Goal: Task Accomplishment & Management: Use online tool/utility

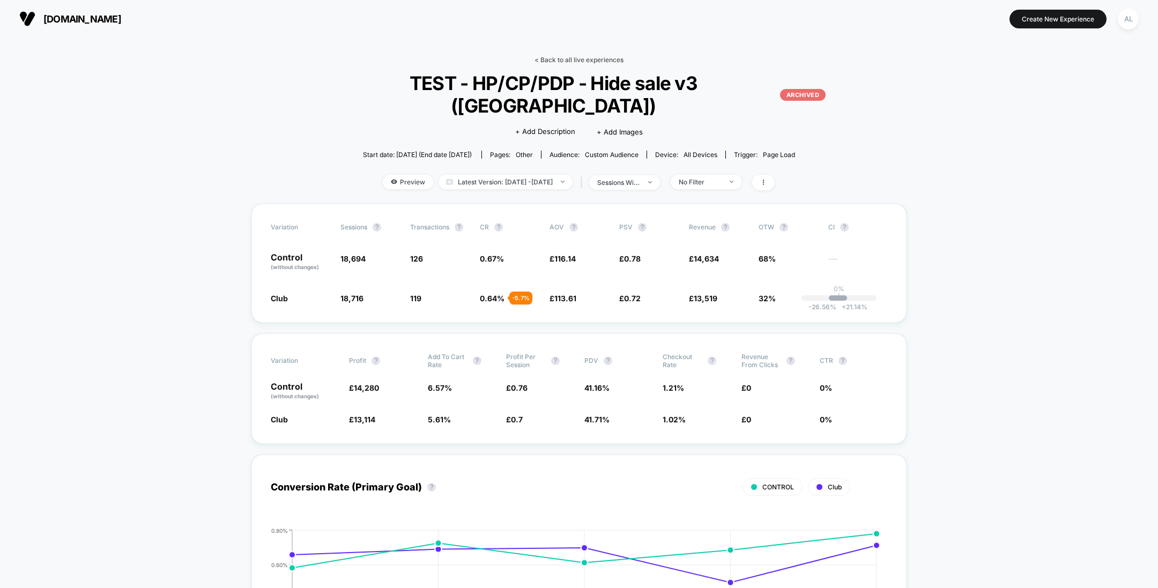
click at [558, 59] on link "< Back to all live experiences" at bounding box center [579, 60] width 89 height 8
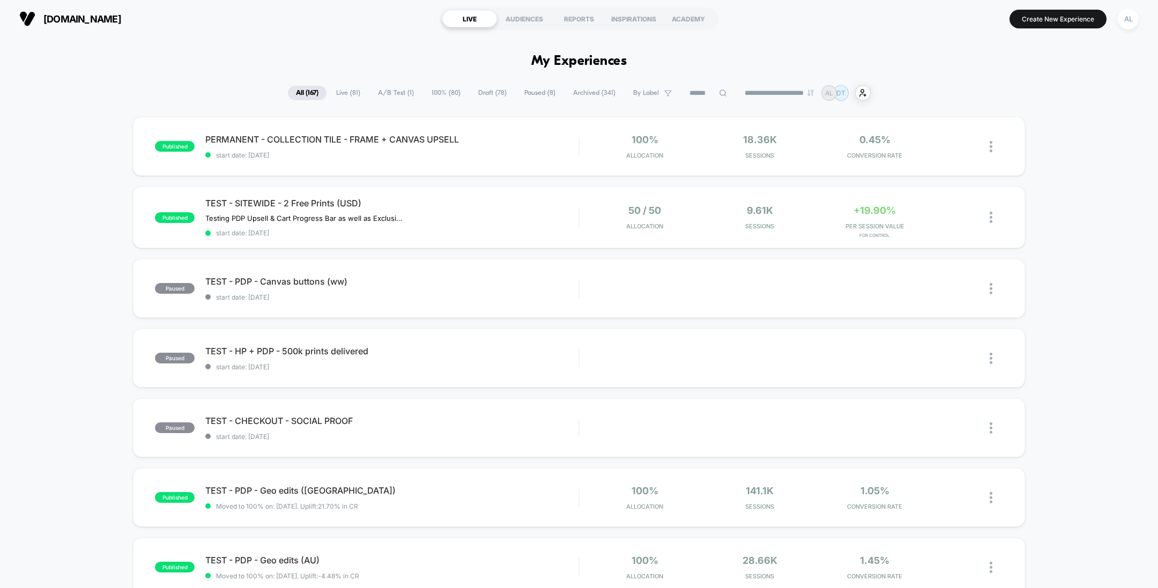
click at [784, 90] on select "**********" at bounding box center [780, 93] width 87 height 7
click at [701, 91] on input at bounding box center [708, 93] width 107 height 13
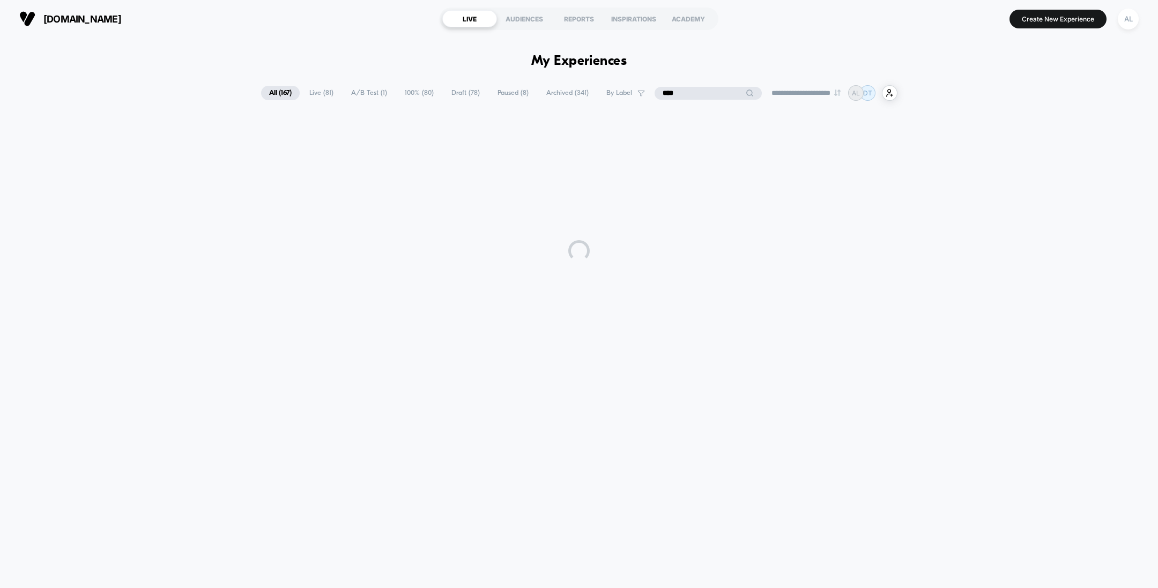
type input "****"
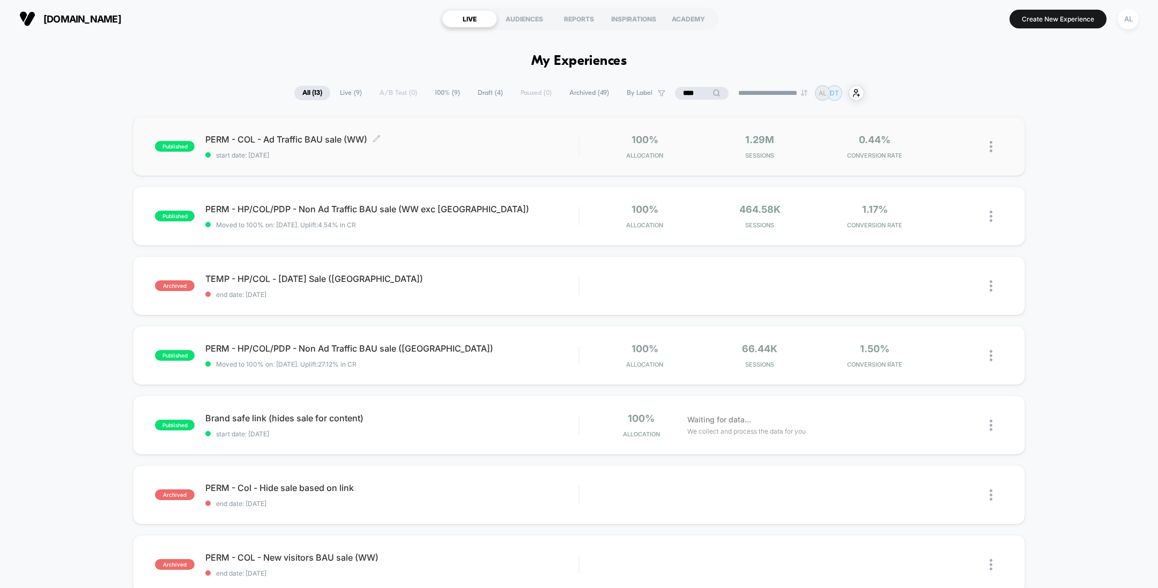
click at [484, 149] on div "PERM - COL - Ad Traffic BAU sale (WW) Click to edit experience details Click to…" at bounding box center [391, 146] width 373 height 25
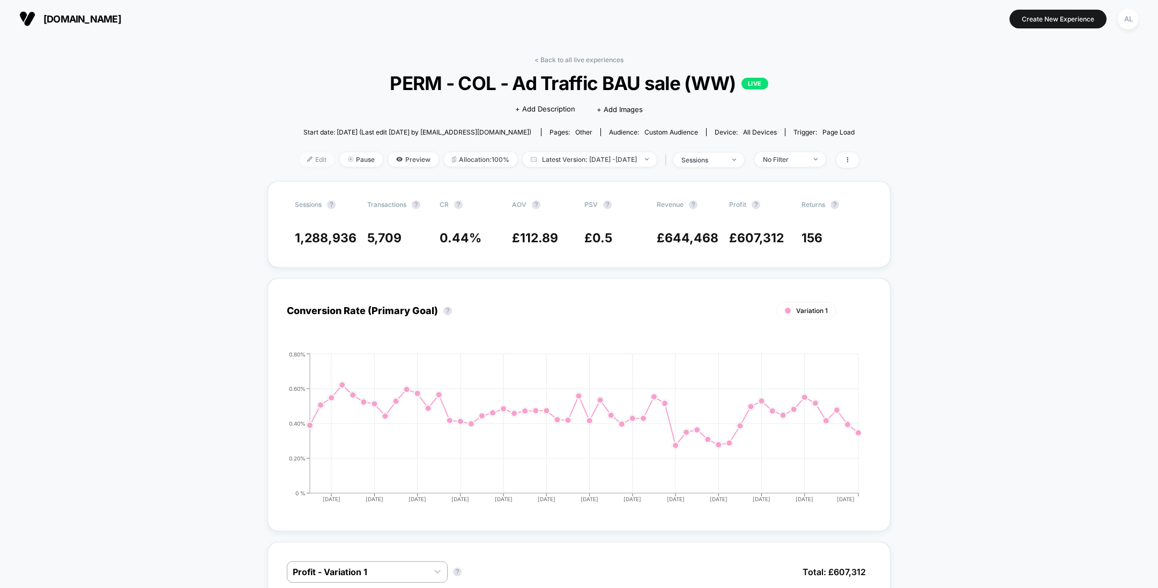
click at [307, 159] on img at bounding box center [309, 159] width 5 height 5
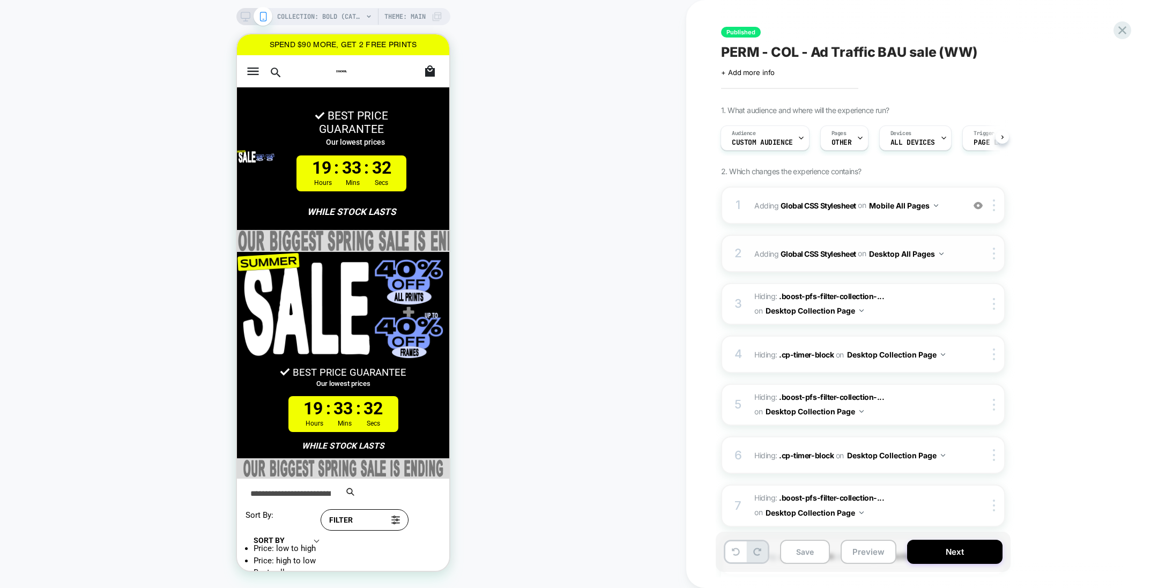
scroll to position [6, 0]
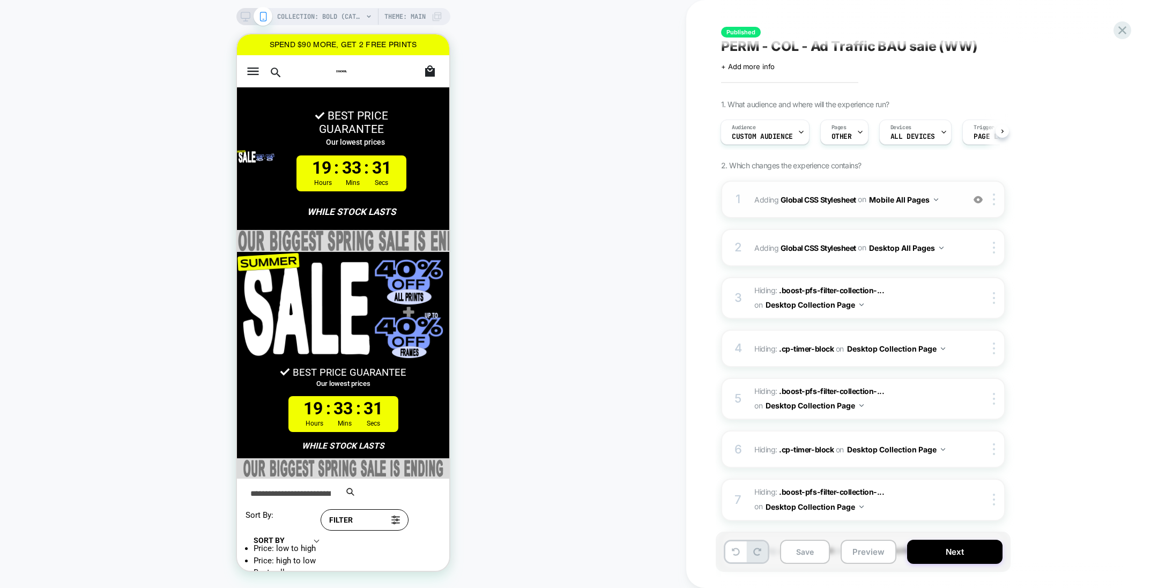
click at [977, 201] on img at bounding box center [978, 199] width 9 height 9
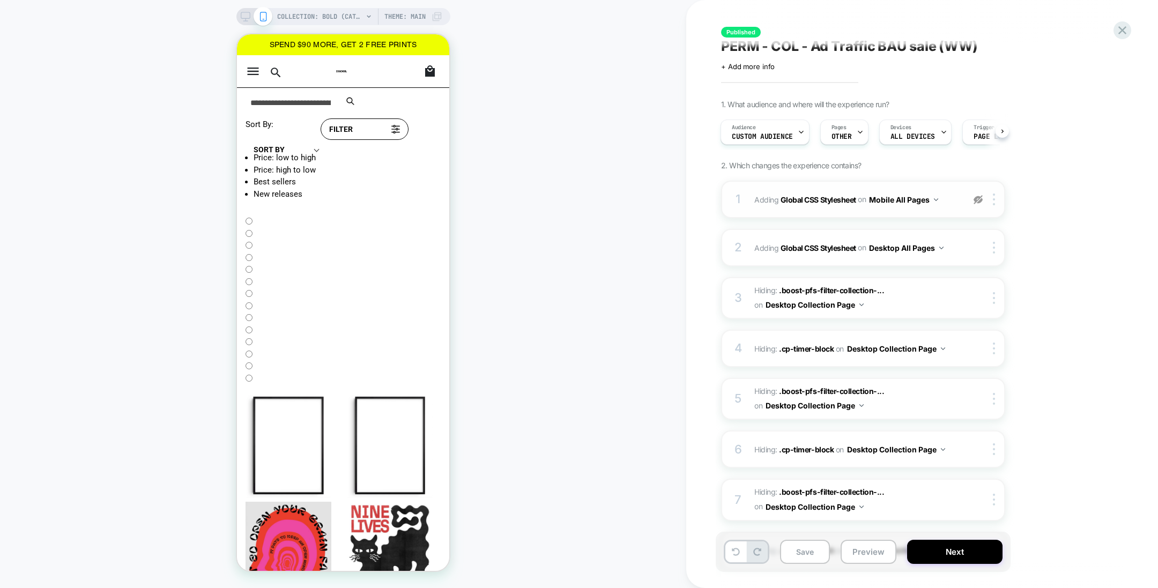
click at [977, 201] on img at bounding box center [978, 199] width 9 height 9
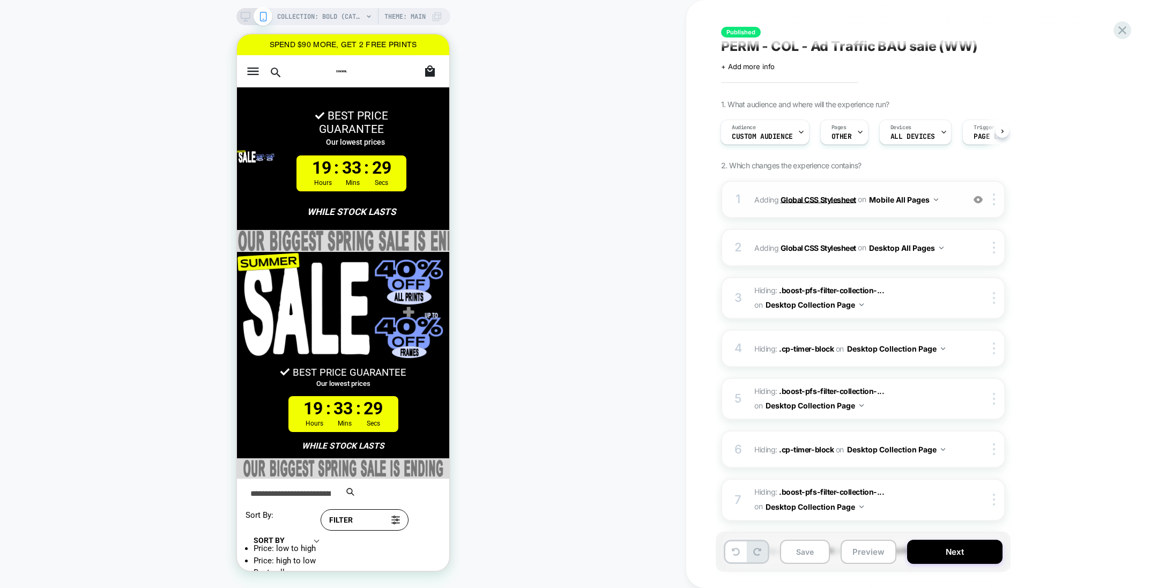
click at [817, 196] on b "Global CSS Stylesheet" at bounding box center [819, 199] width 76 height 9
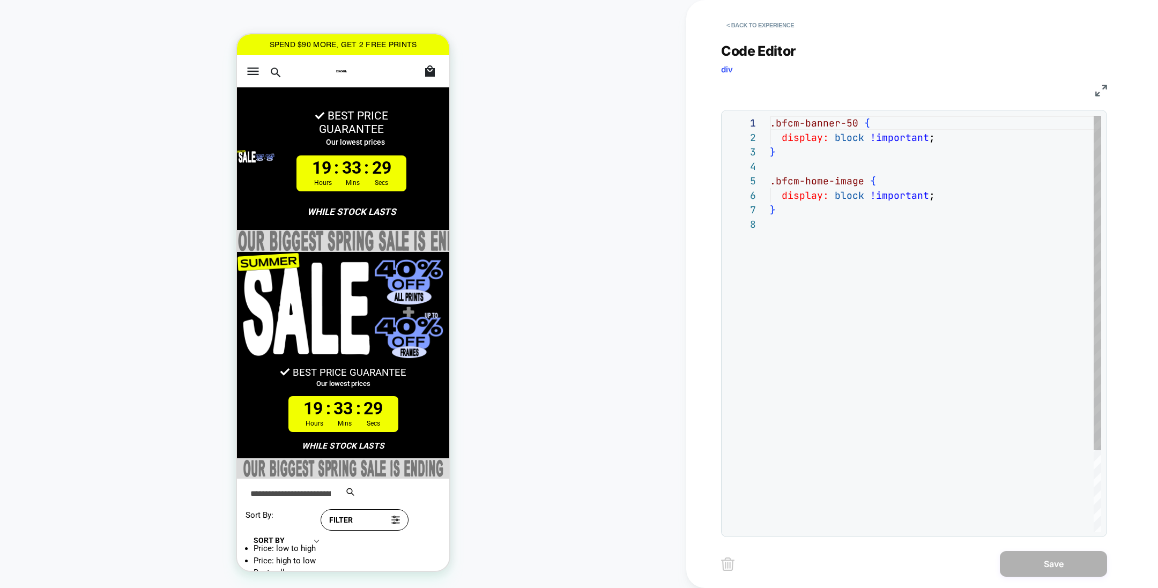
scroll to position [101, 0]
click at [770, 23] on button "< Back to experience" at bounding box center [760, 25] width 78 height 17
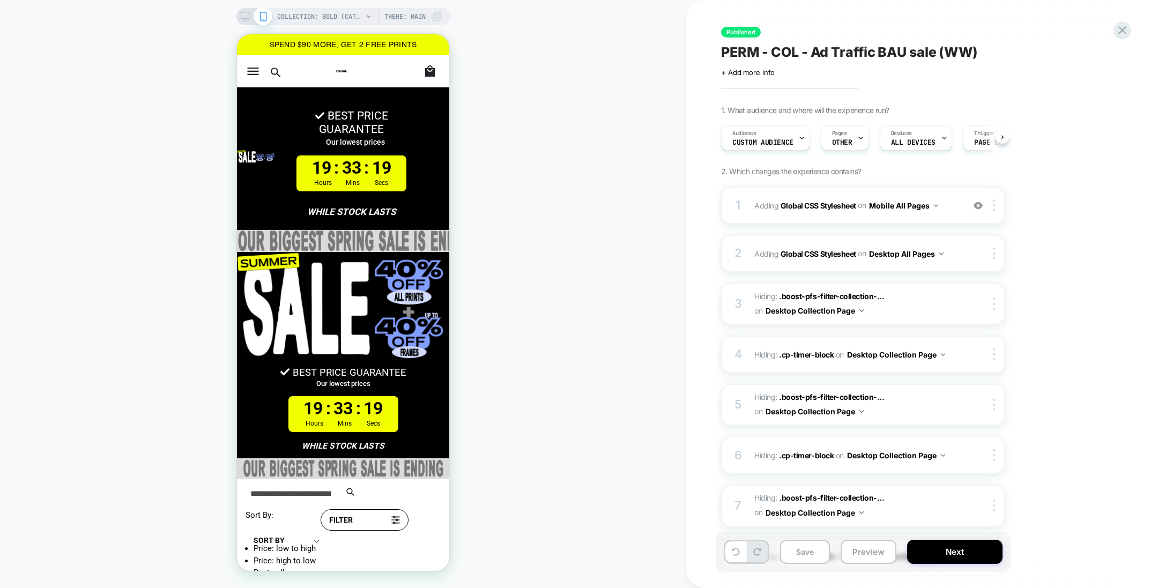
scroll to position [0, 1]
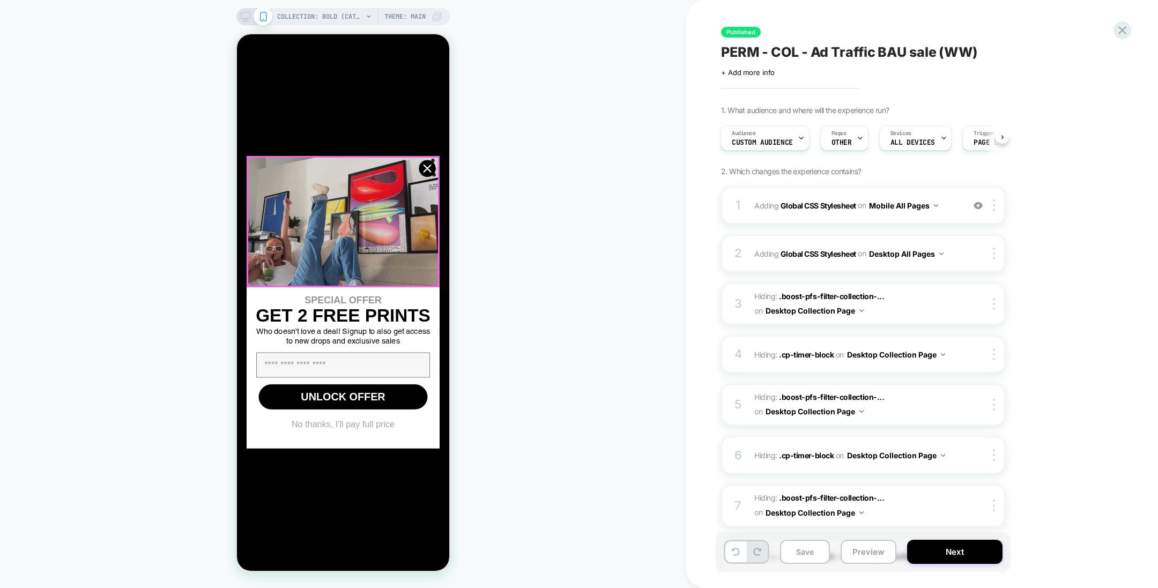
click at [416, 168] on img "POPUP Form" at bounding box center [343, 222] width 193 height 131
click at [417, 168] on img "POPUP Form" at bounding box center [343, 222] width 193 height 131
click at [427, 169] on icon "Close dialog" at bounding box center [427, 168] width 7 height 7
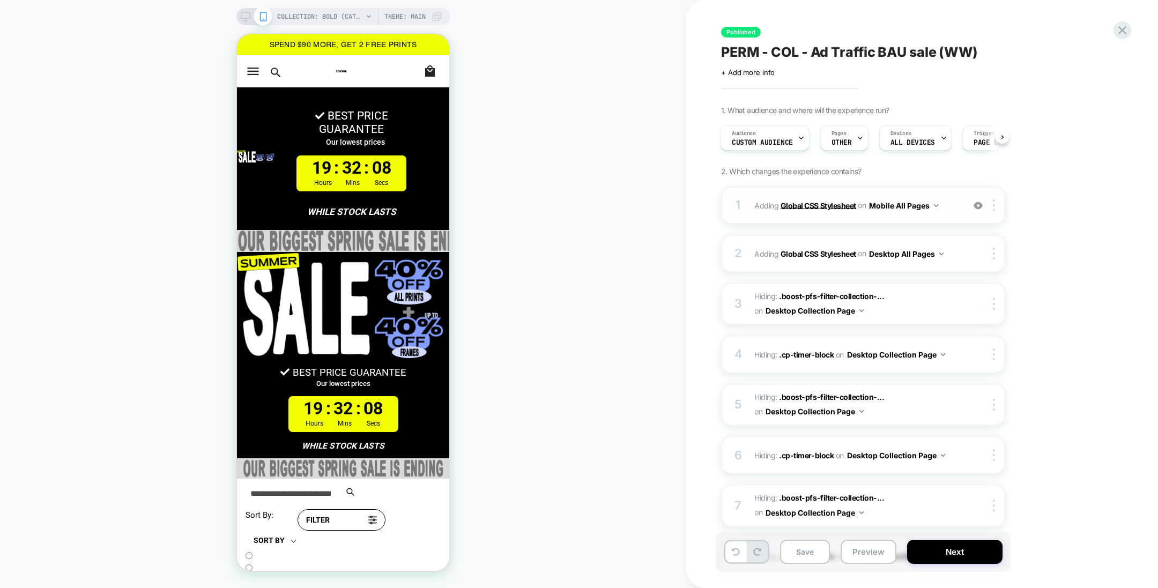
click at [837, 205] on b "Global CSS Stylesheet" at bounding box center [819, 205] width 76 height 9
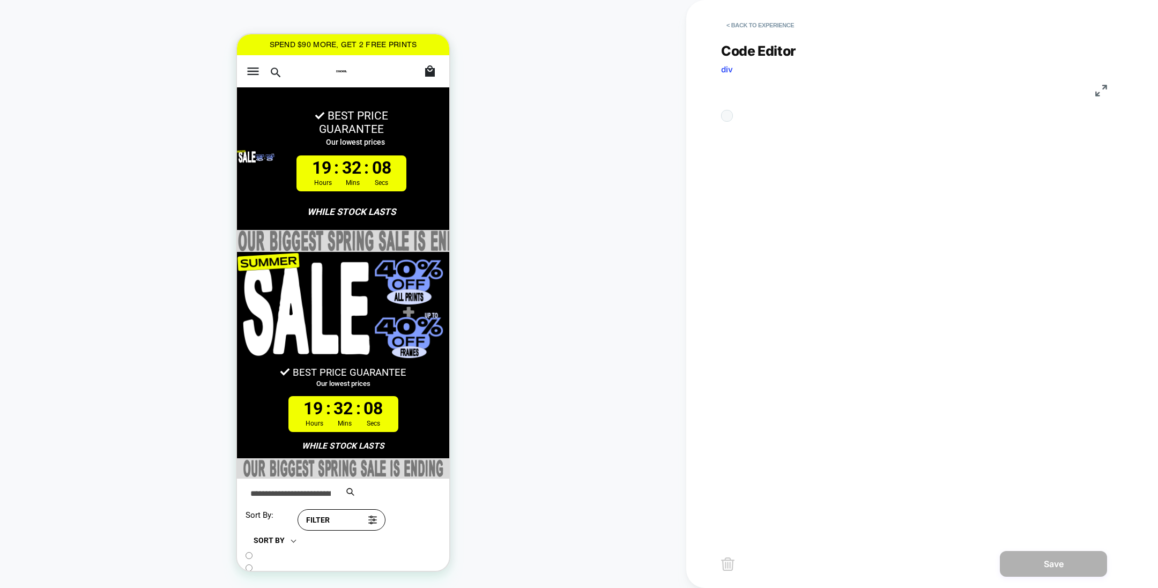
scroll to position [101, 0]
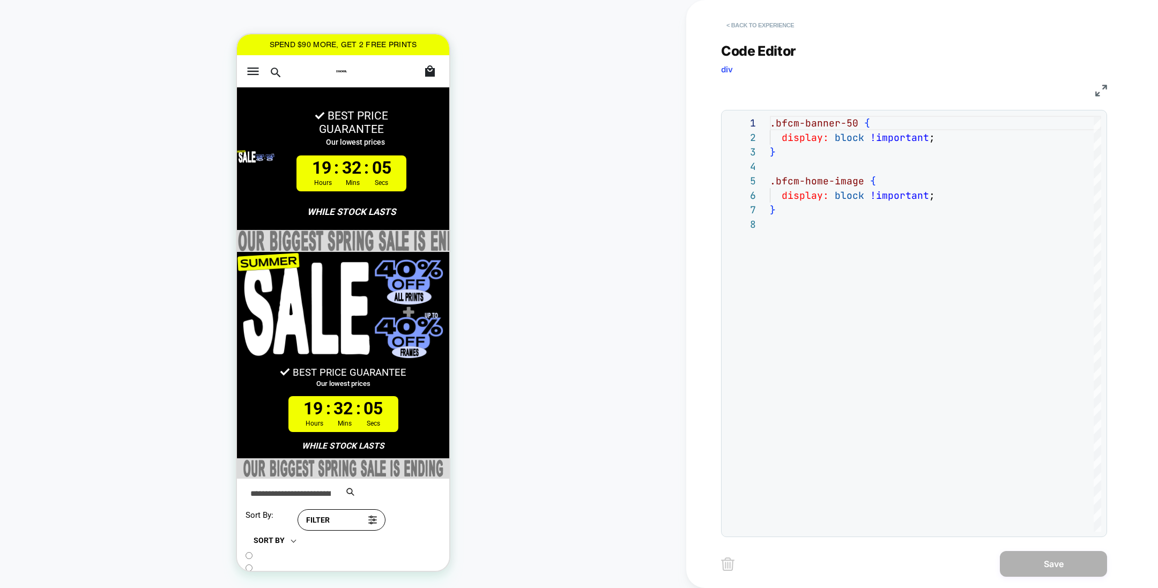
click at [772, 20] on button "< Back to experience" at bounding box center [760, 25] width 78 height 17
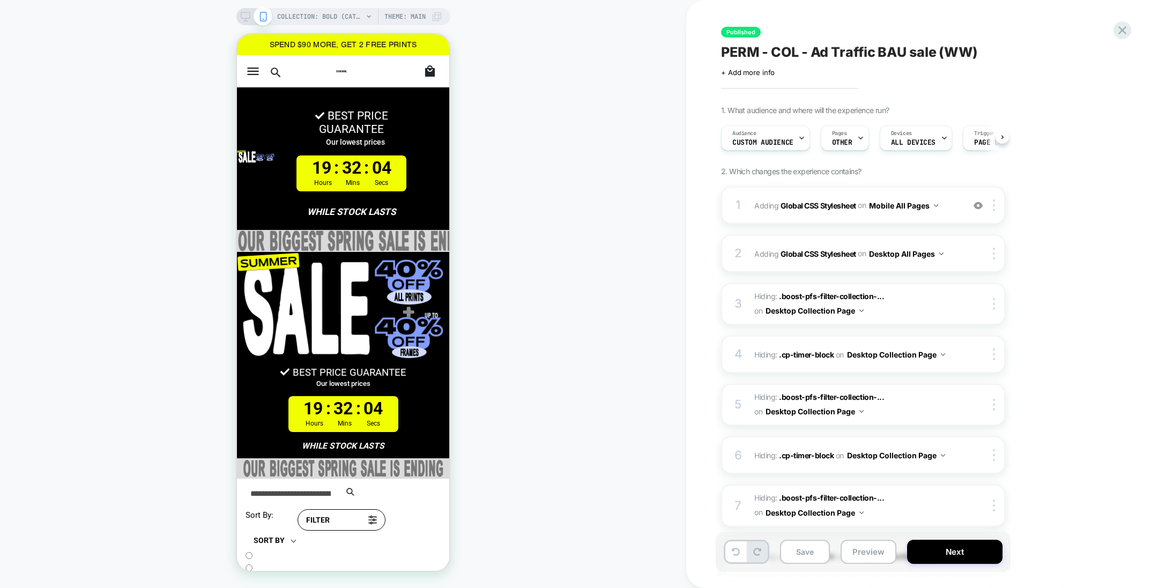
scroll to position [0, 1]
click at [835, 201] on b "Global CSS Stylesheet" at bounding box center [819, 205] width 76 height 9
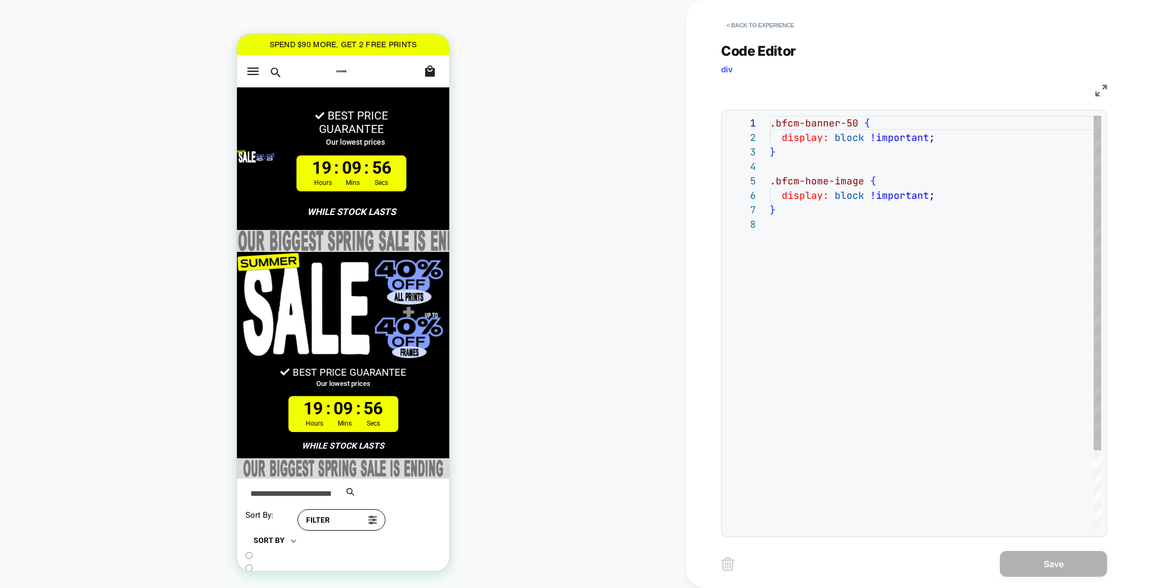
scroll to position [86, 6]
click at [810, 212] on div ".bfcm-banner-50 { display: block !important ; } .bfcm-home-image { display: blo…" at bounding box center [935, 374] width 331 height 517
drag, startPoint x: 785, startPoint y: 155, endPoint x: 745, endPoint y: 91, distance: 76.3
click at [770, 116] on div ".bfcm-banner-50 { display: block !important ; } .bfcm-home-image { display: blo…" at bounding box center [935, 374] width 331 height 517
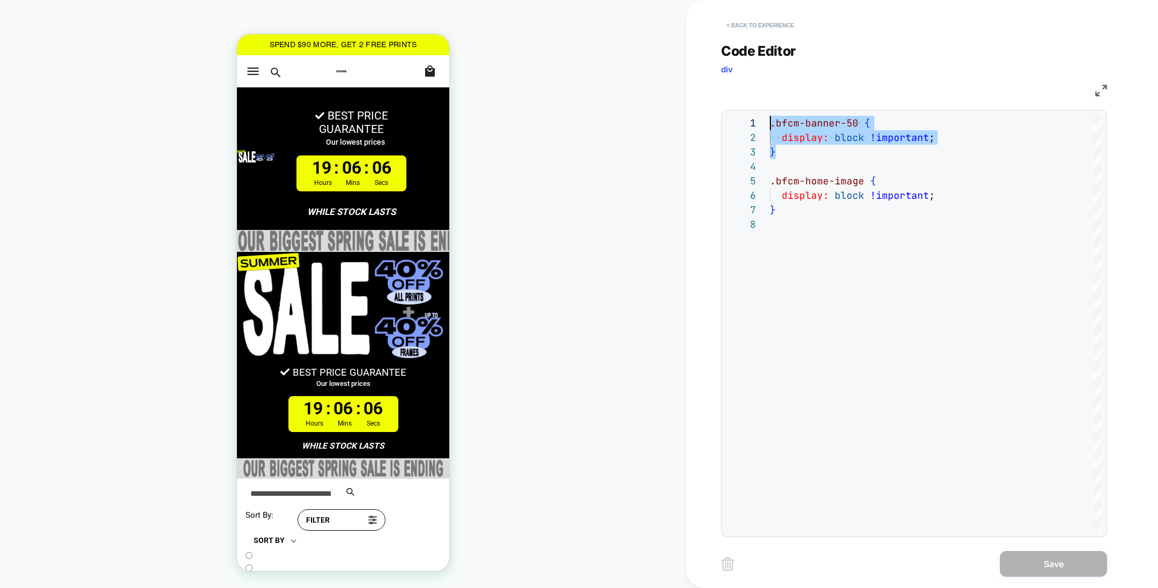
click at [788, 24] on button "< Back to experience" at bounding box center [760, 25] width 78 height 17
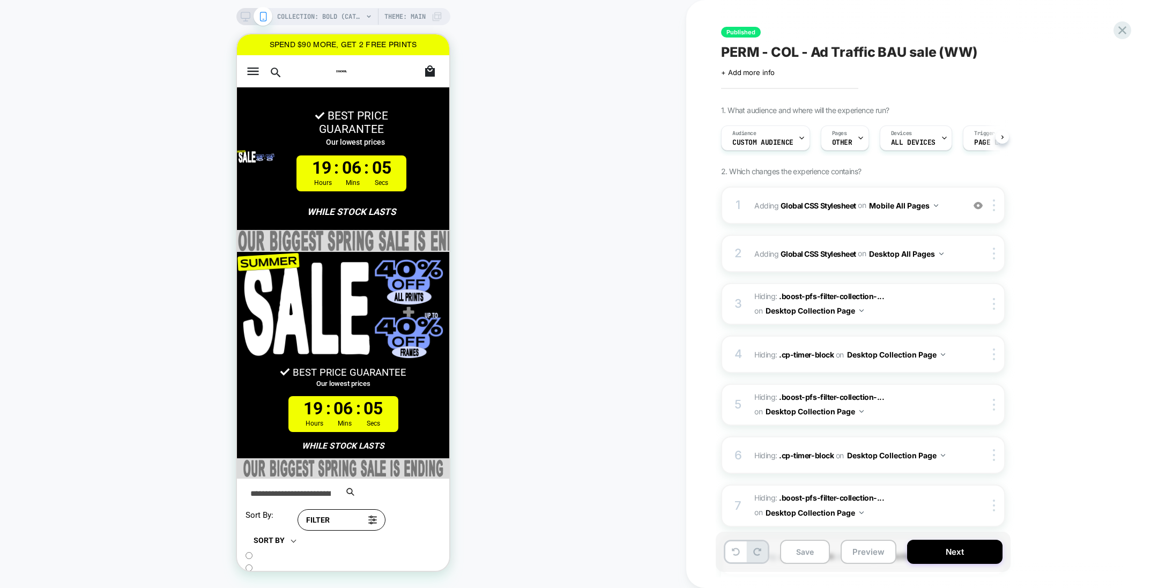
scroll to position [0, 1]
click at [846, 139] on span "OTHER" at bounding box center [842, 143] width 20 height 8
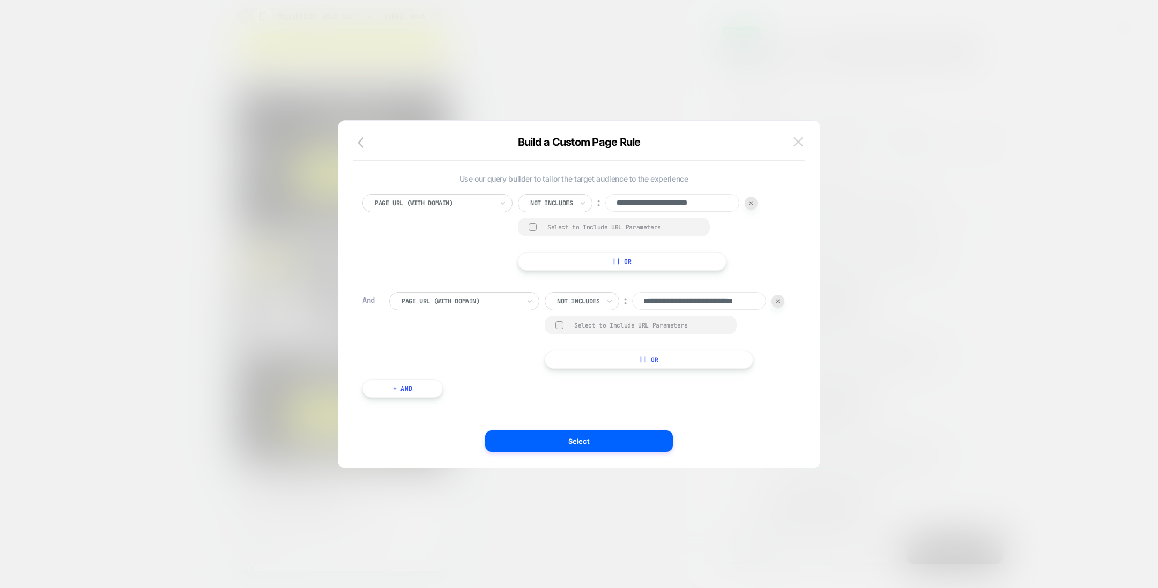
scroll to position [0, 0]
click at [800, 143] on img at bounding box center [799, 141] width 10 height 9
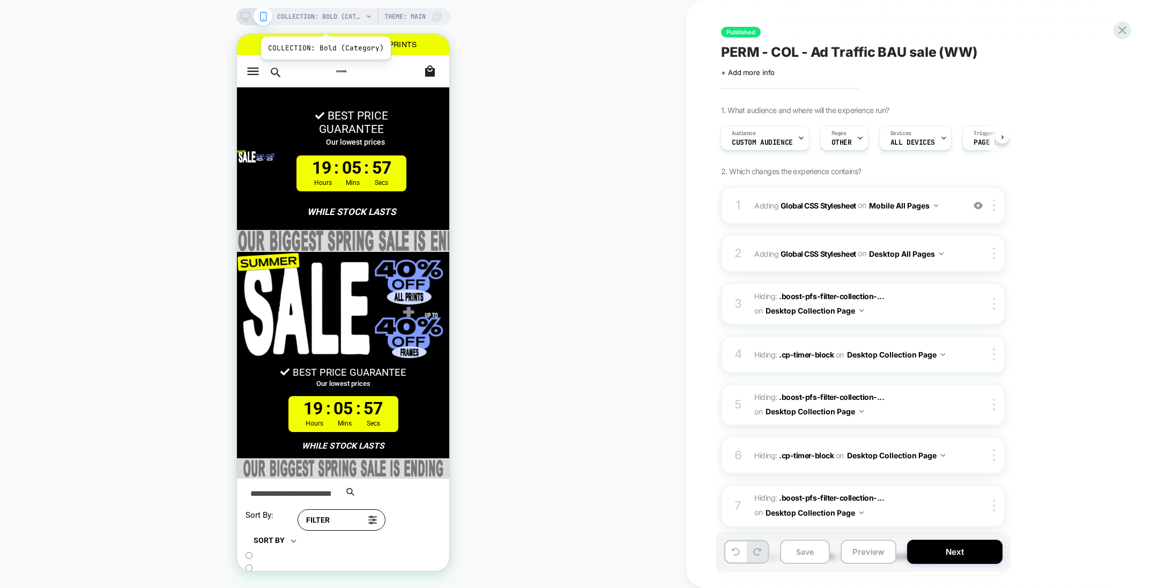
click at [324, 23] on span "COLLECTION: Bold (Category)" at bounding box center [320, 16] width 86 height 17
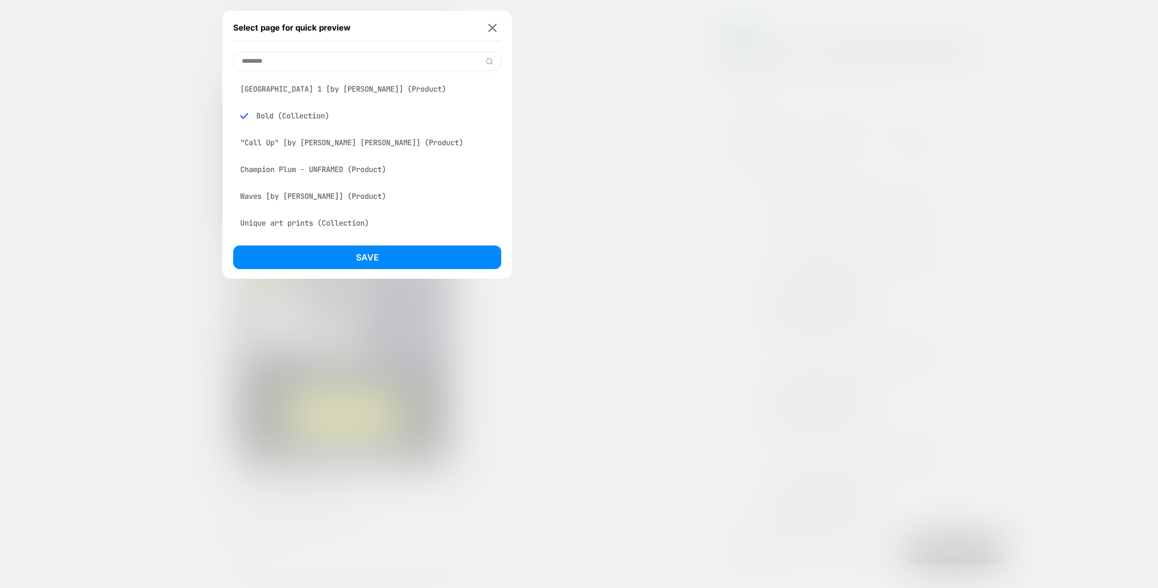
type input "********"
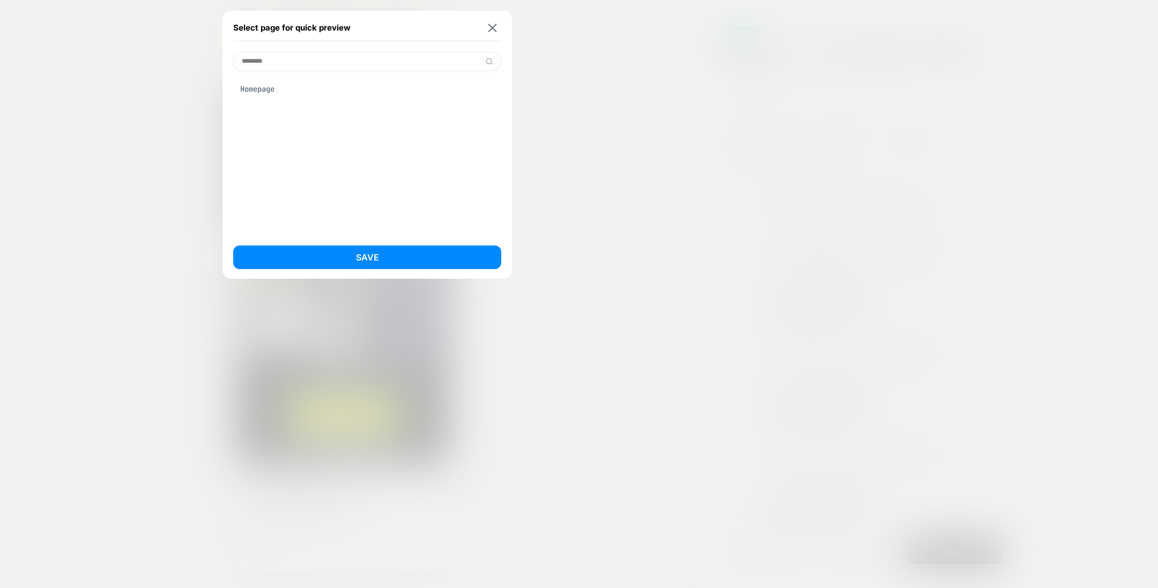
click at [308, 92] on div "Homepage" at bounding box center [367, 89] width 268 height 20
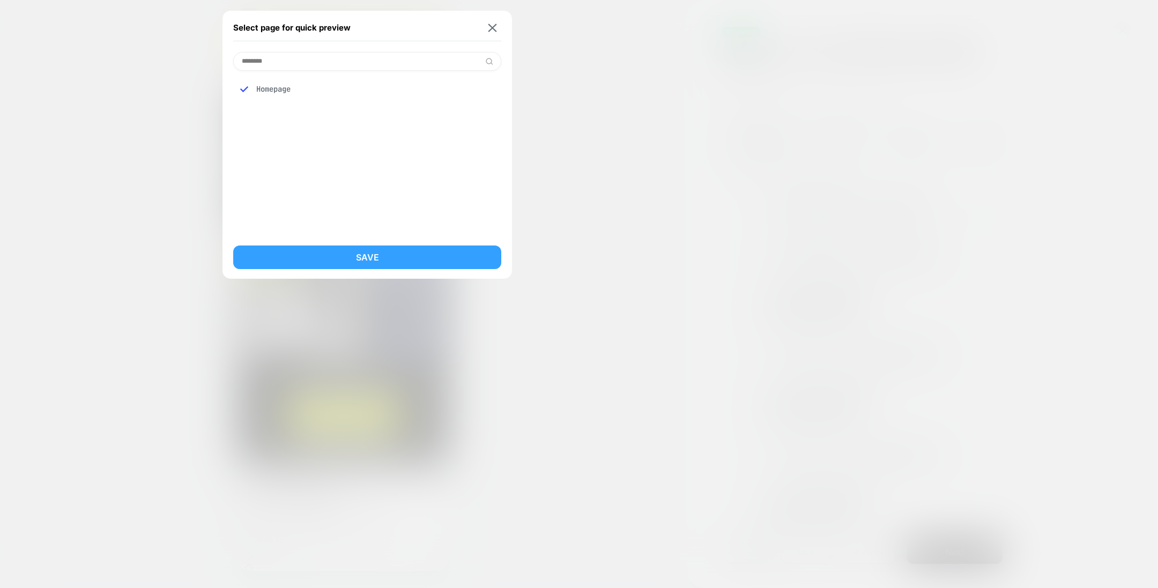
click at [310, 257] on button "Save" at bounding box center [367, 258] width 268 height 24
